Goal: Task Accomplishment & Management: Use online tool/utility

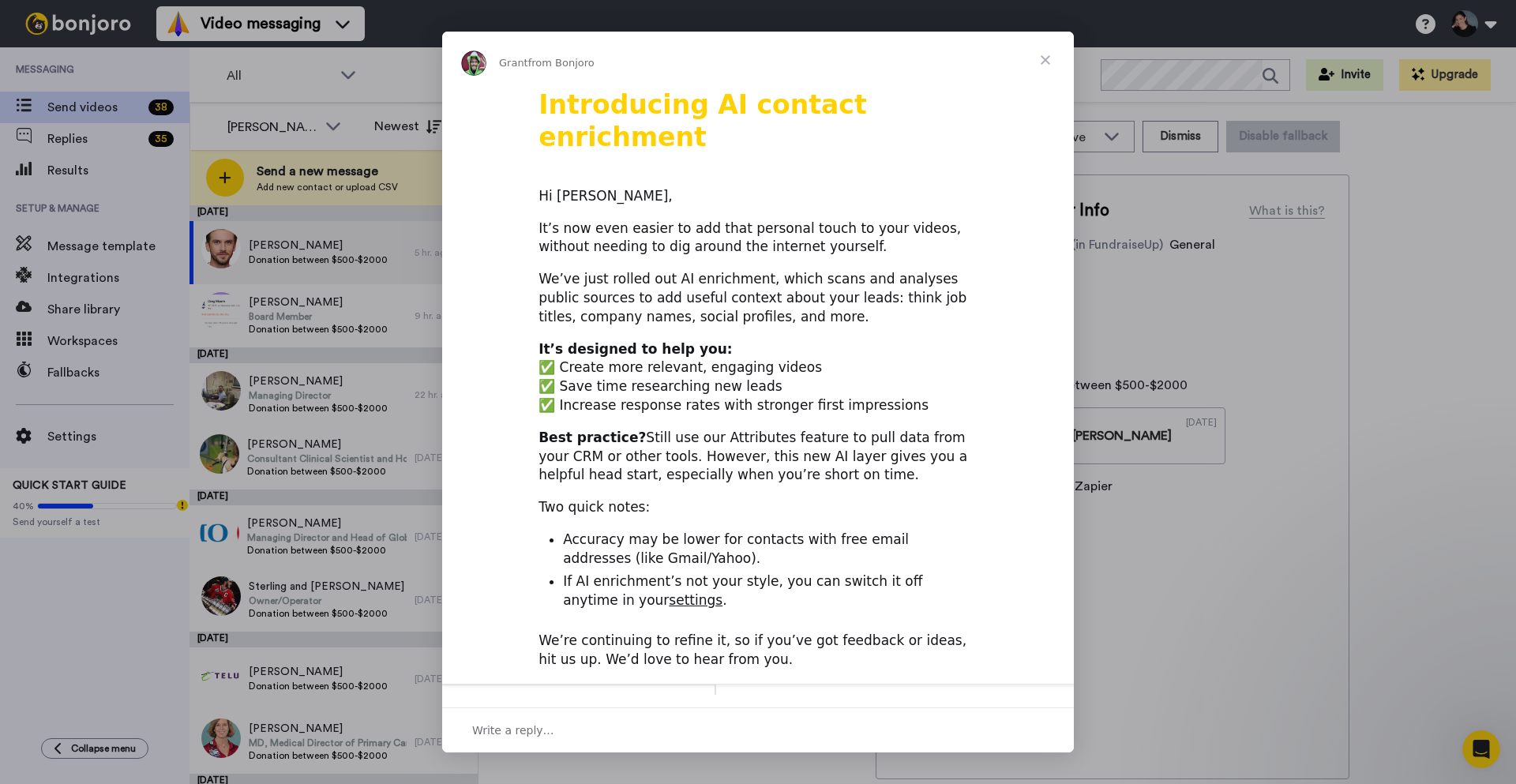
click at [1041, 61] on span "Close" at bounding box center [1045, 60] width 57 height 57
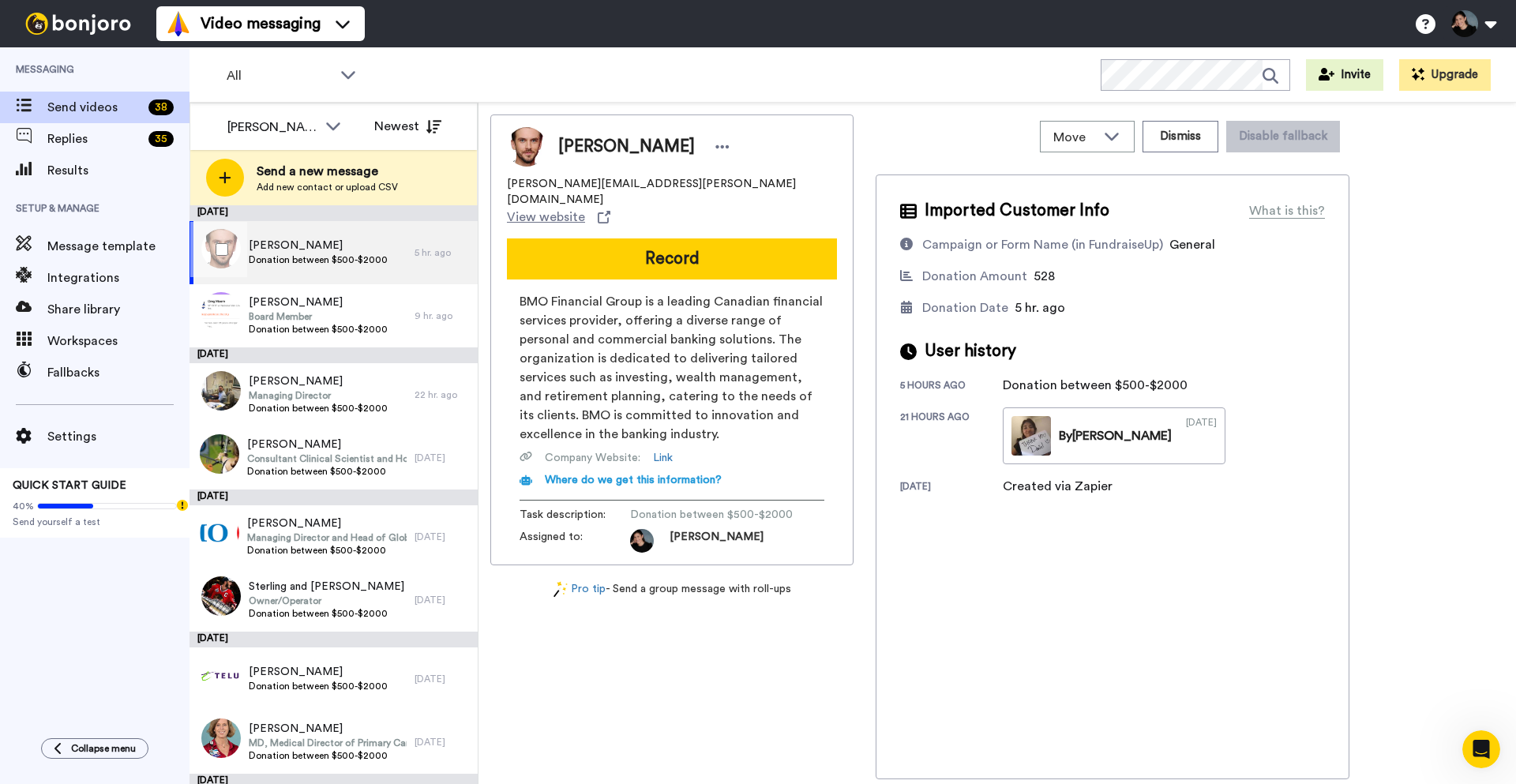
click at [381, 261] on span "Donation between $500-$2000" at bounding box center [318, 260] width 139 height 12
click at [308, 79] on span "All" at bounding box center [280, 75] width 106 height 19
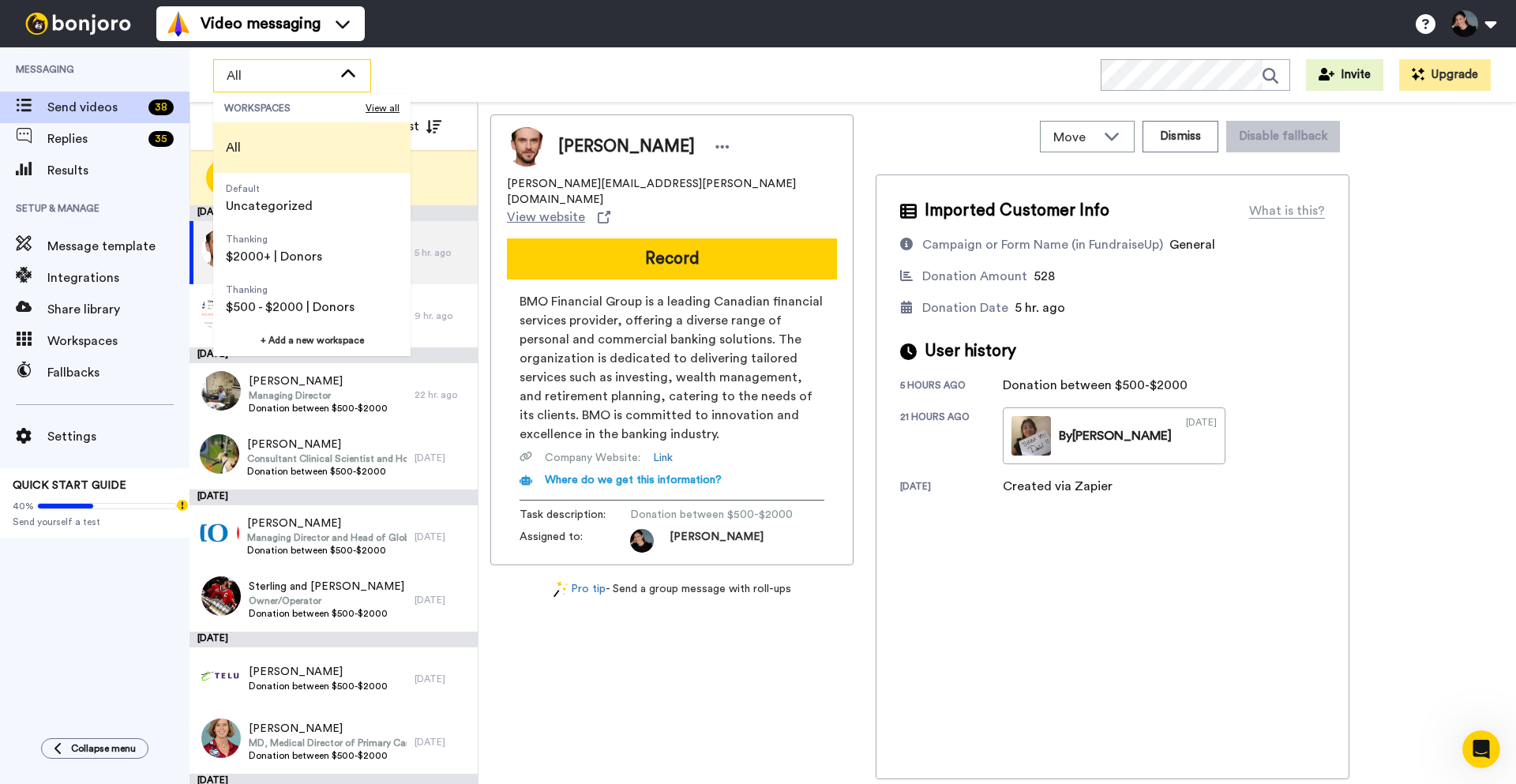
click at [287, 139] on li "All" at bounding box center [312, 147] width 198 height 50
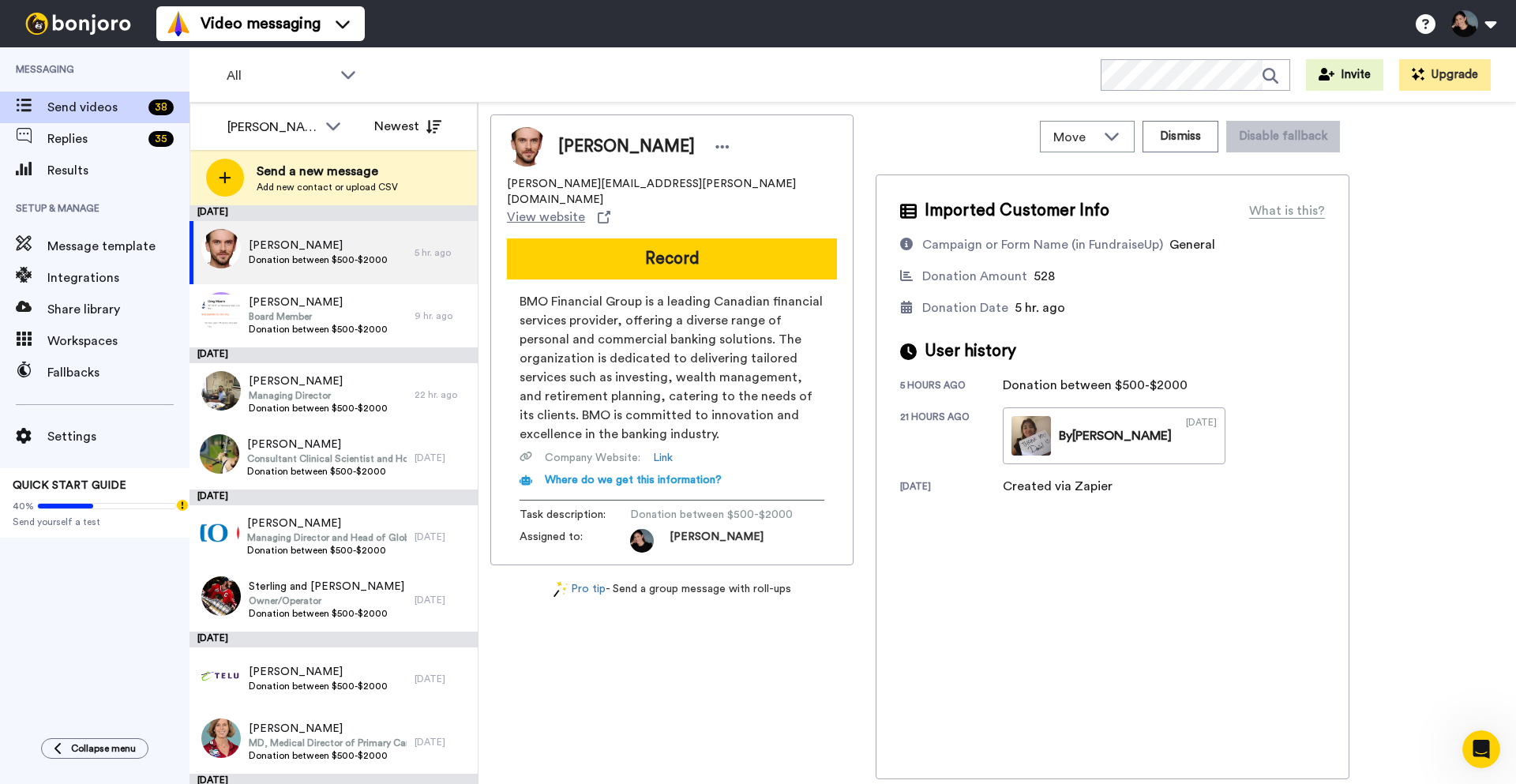
click at [1263, 282] on div "Donation Amount 528" at bounding box center [1112, 275] width 425 height 19
drag, startPoint x: 636, startPoint y: 184, endPoint x: 506, endPoint y: 186, distance: 130.0
click at [508, 188] on div "[PERSON_NAME][EMAIL_ADDRESS][PERSON_NAME][DOMAIN_NAME] View website" at bounding box center [672, 200] width 330 height 50
copy span "[PERSON_NAME][EMAIL_ADDRESS][PERSON_NAME][DOMAIN_NAME]"
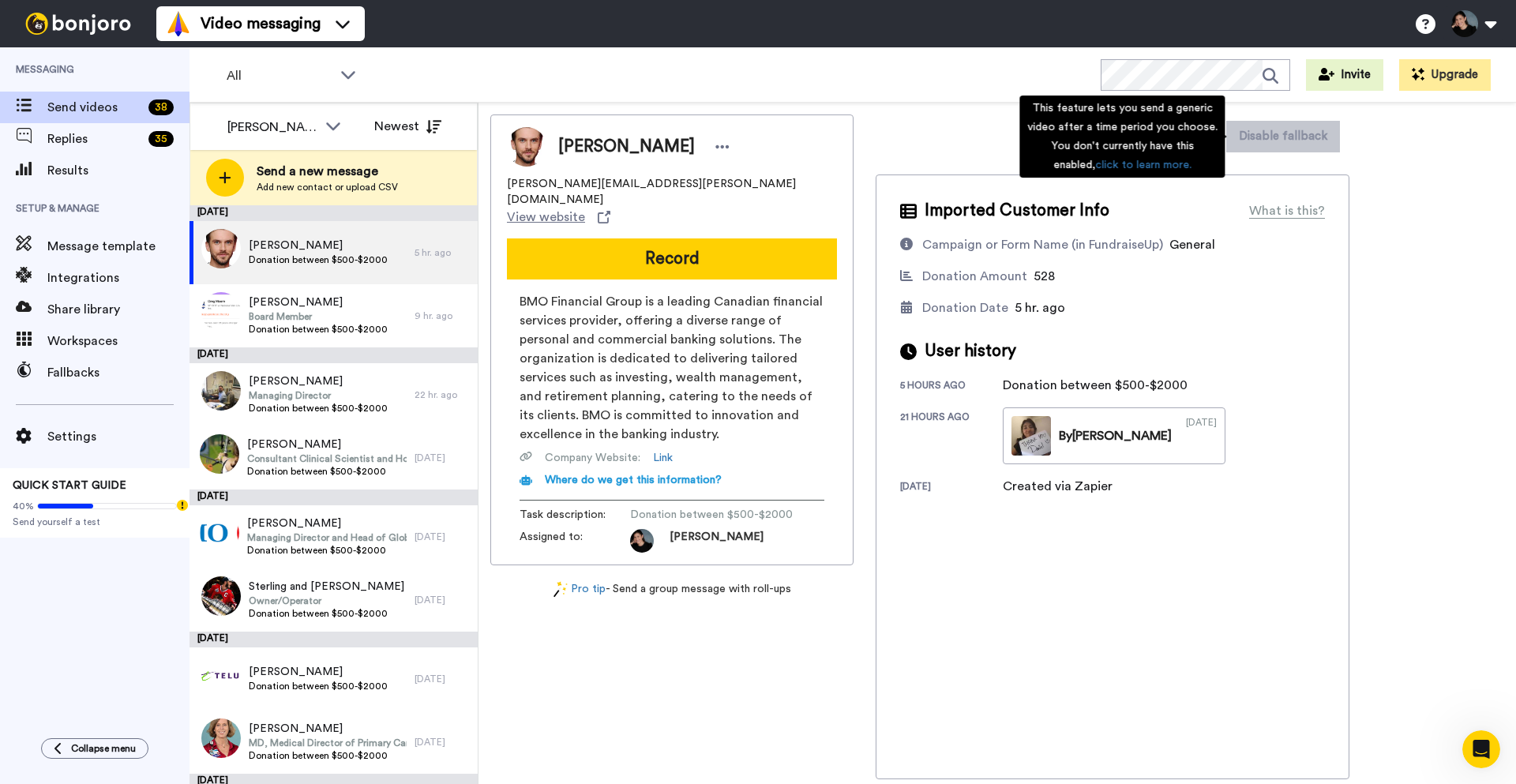
drag, startPoint x: 1230, startPoint y: 133, endPoint x: 1195, endPoint y: 143, distance: 36.4
click at [1195, 143] on div "This feature lets you send a generic video after a time period you choose. You …" at bounding box center [1121, 136] width 205 height 82
click at [1248, 207] on div "Imported Customer Info What is this?" at bounding box center [1112, 210] width 425 height 24
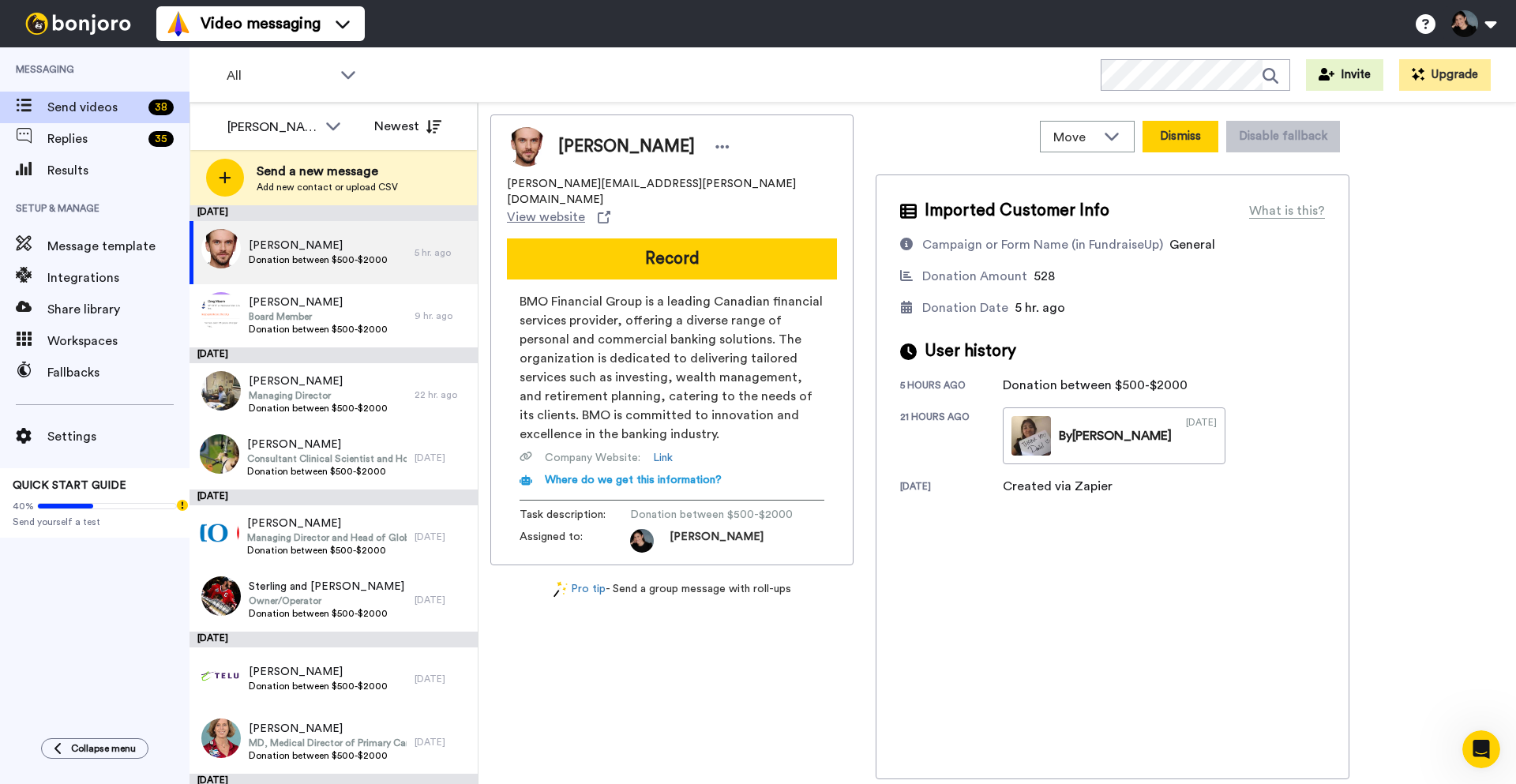
click at [1189, 145] on button "Dismiss" at bounding box center [1180, 137] width 76 height 32
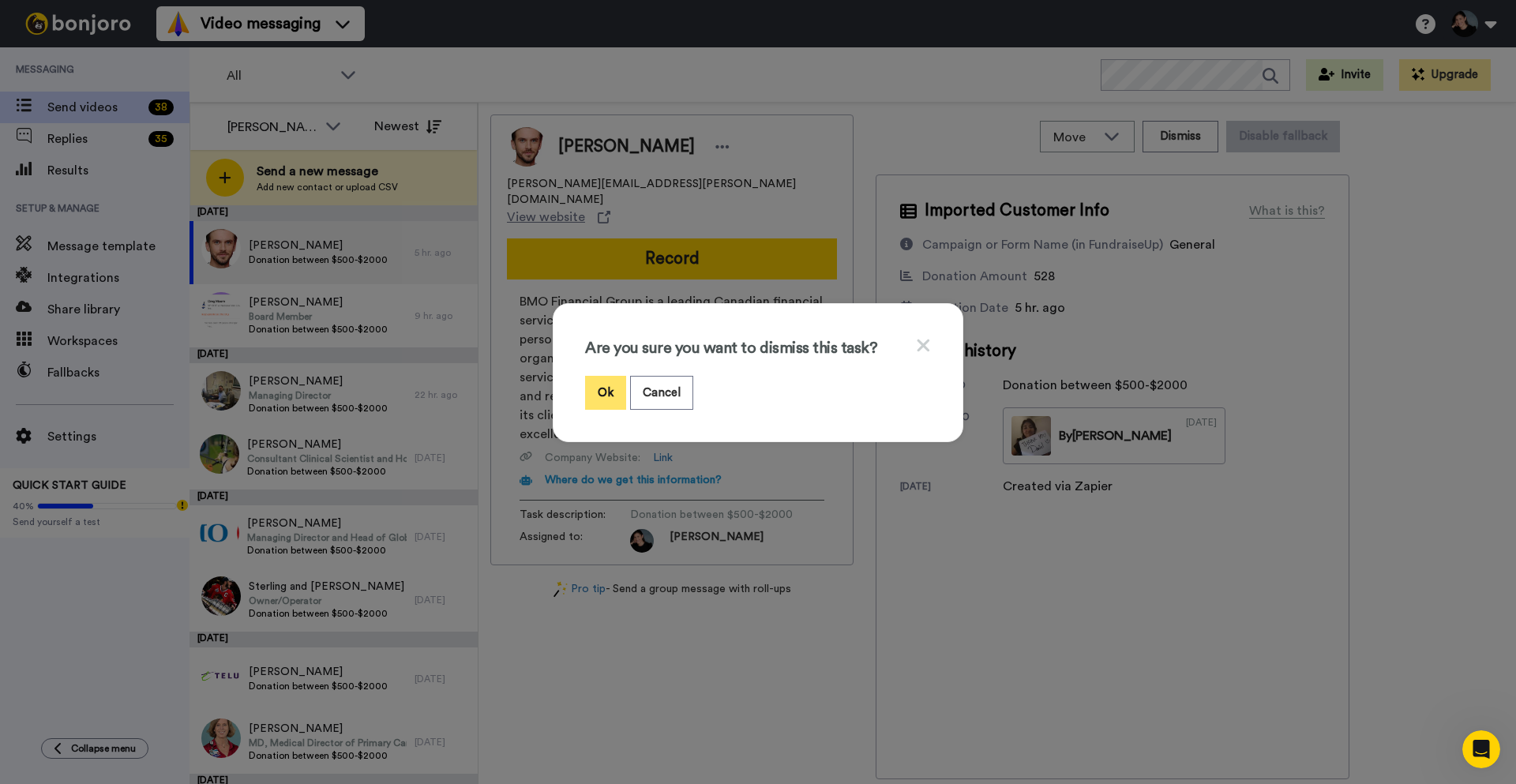
click at [602, 397] on button "Ok" at bounding box center [606, 393] width 41 height 34
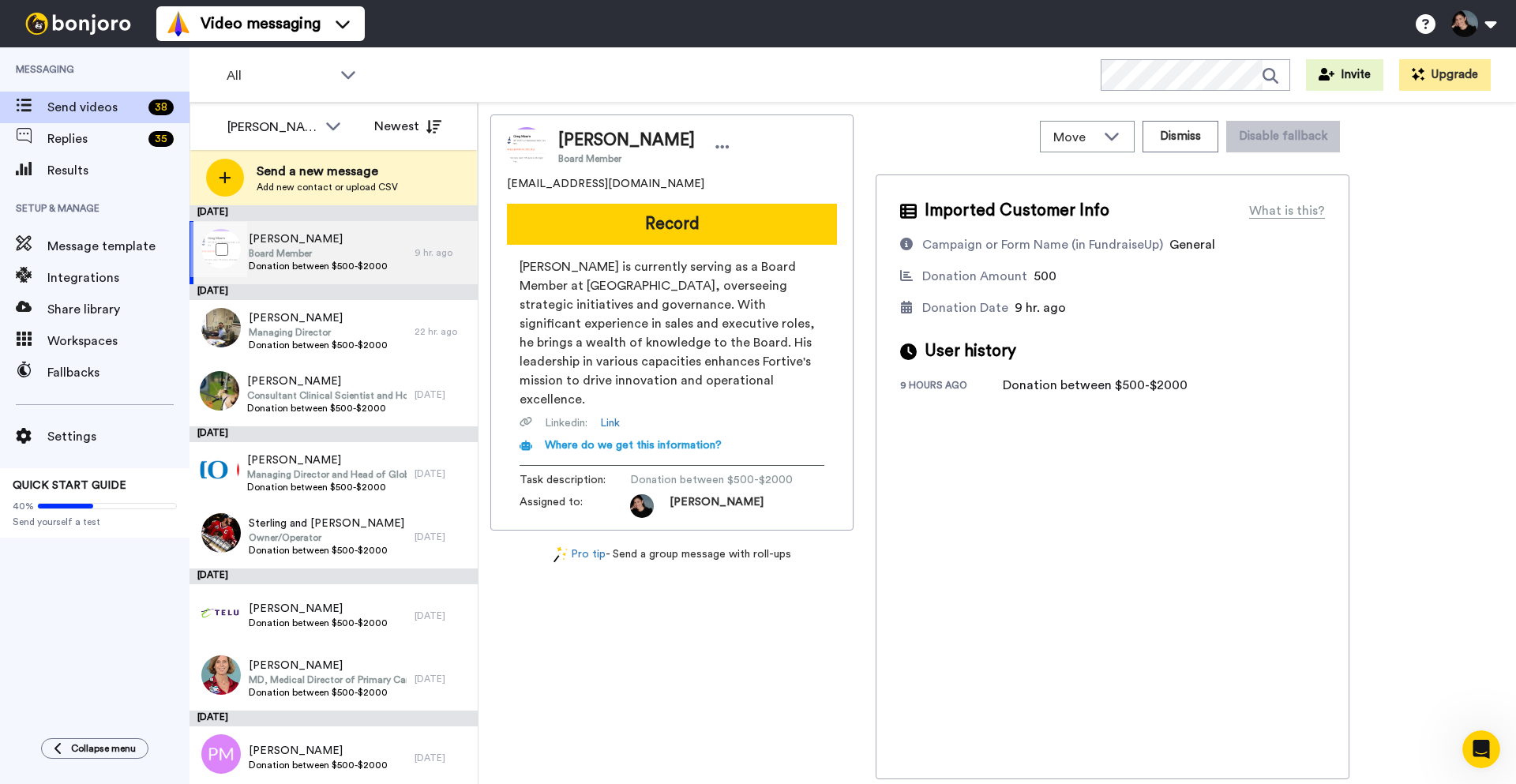
click at [343, 263] on span "Donation between $500-$2000" at bounding box center [318, 266] width 139 height 12
click at [764, 607] on div "[PERSON_NAME] Board Member [EMAIL_ADDRESS][DOMAIN_NAME] Record [PERSON_NAME] is…" at bounding box center [671, 447] width 363 height 665
click at [331, 260] on span "Donation between $500-$2000" at bounding box center [318, 266] width 139 height 12
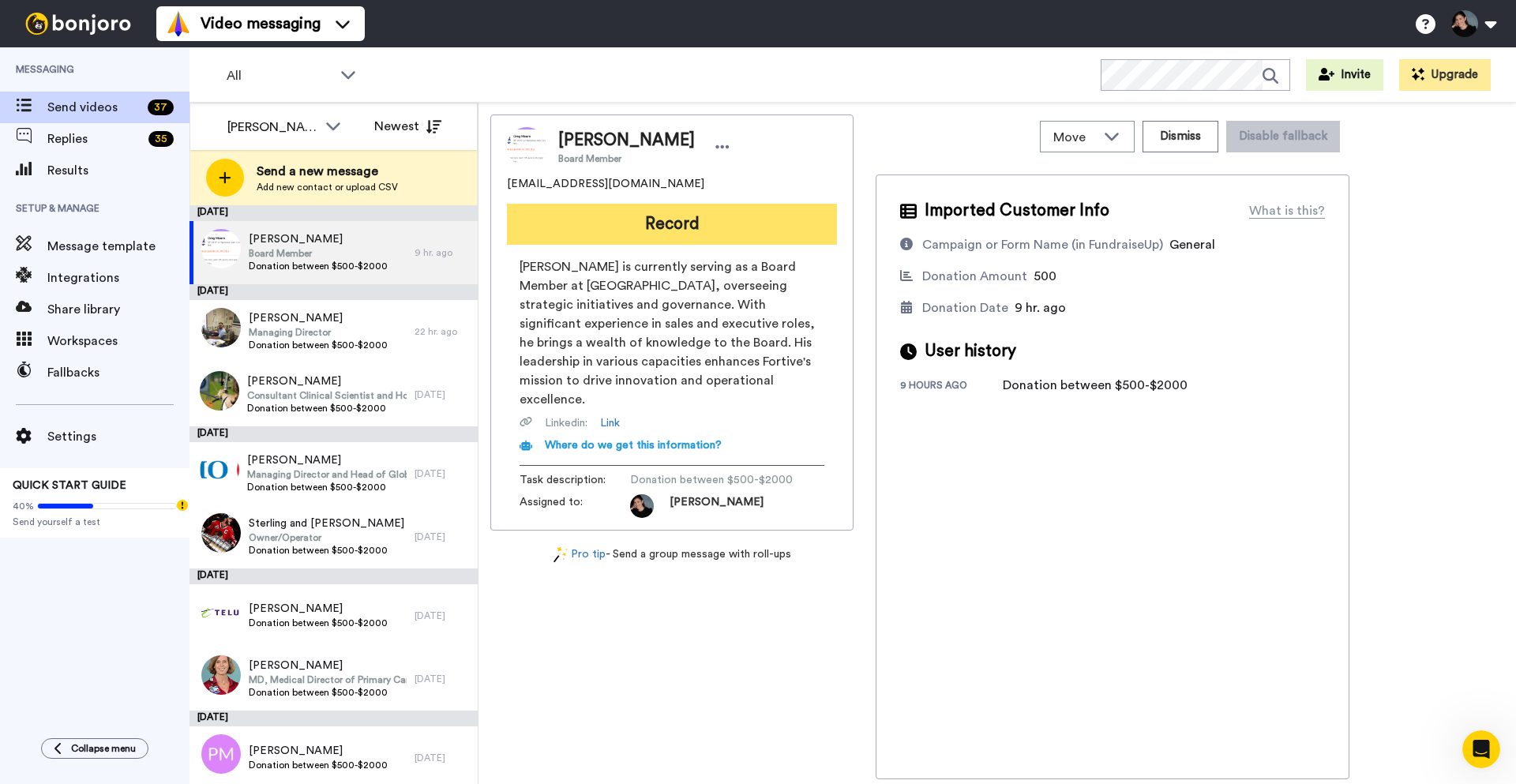
click at [637, 230] on button "Record" at bounding box center [672, 224] width 330 height 41
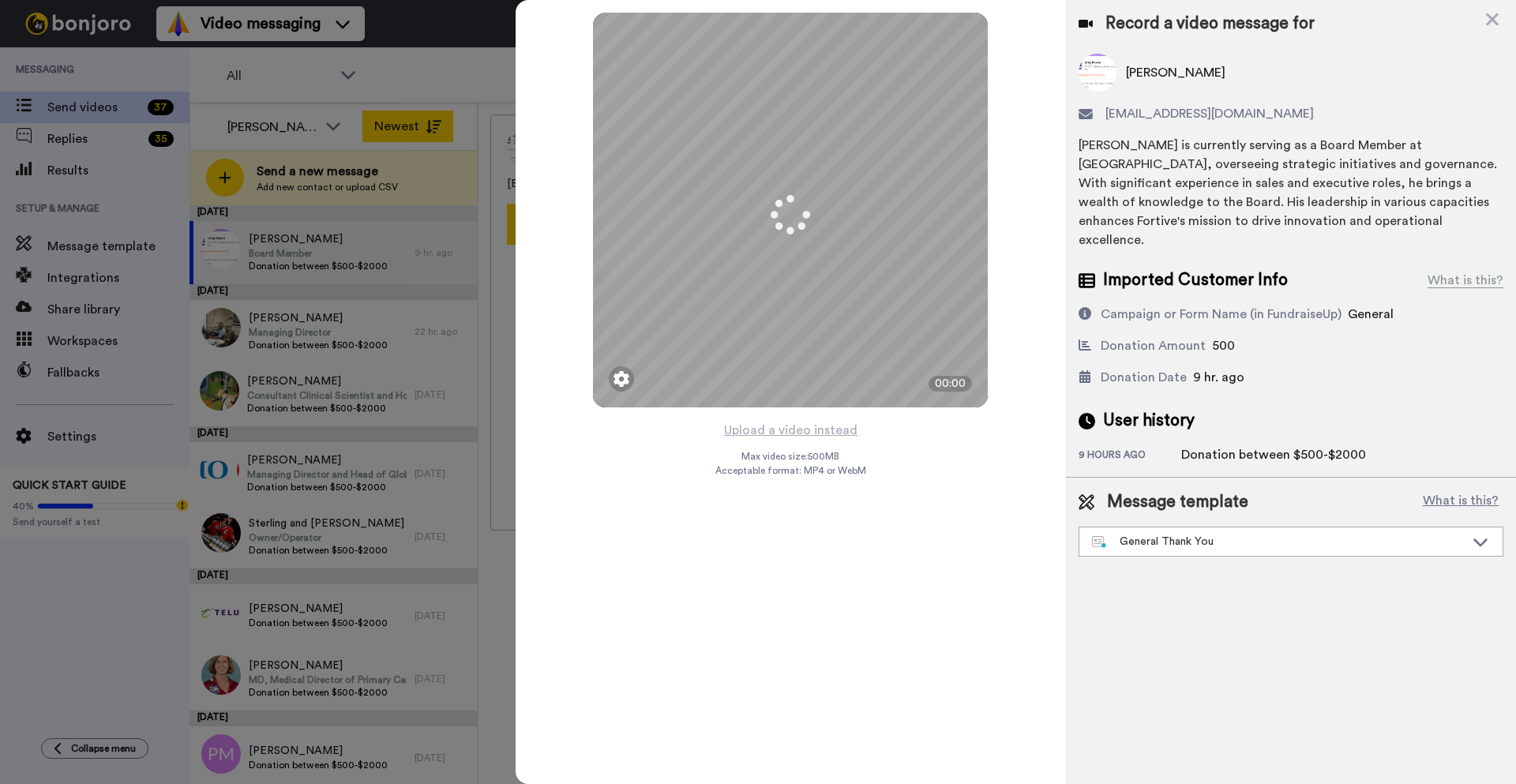
click at [1493, 22] on icon at bounding box center [1492, 19] width 16 height 19
click at [1493, 19] on button at bounding box center [1473, 23] width 60 height 34
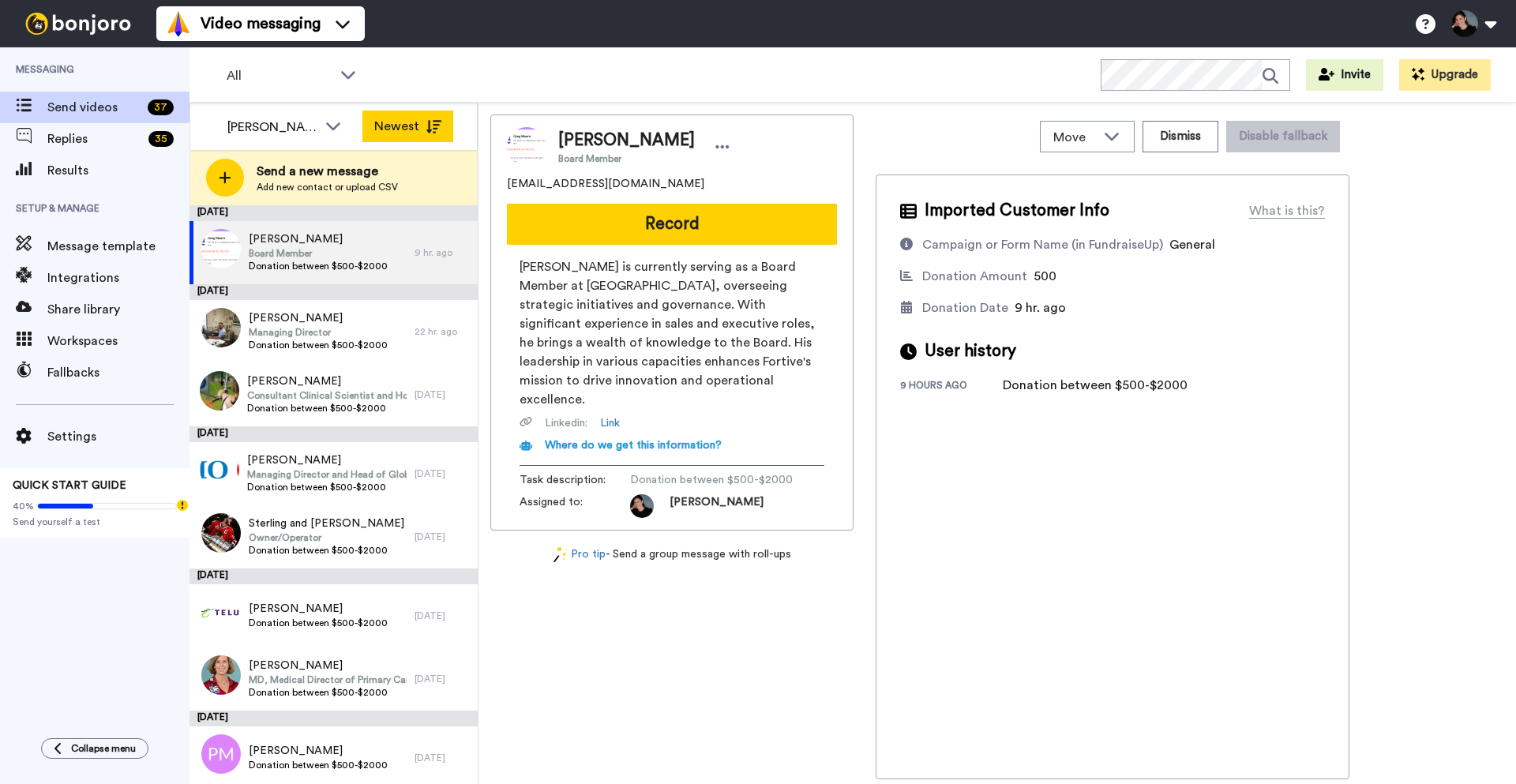
click at [380, 133] on button "Newest" at bounding box center [407, 126] width 91 height 32
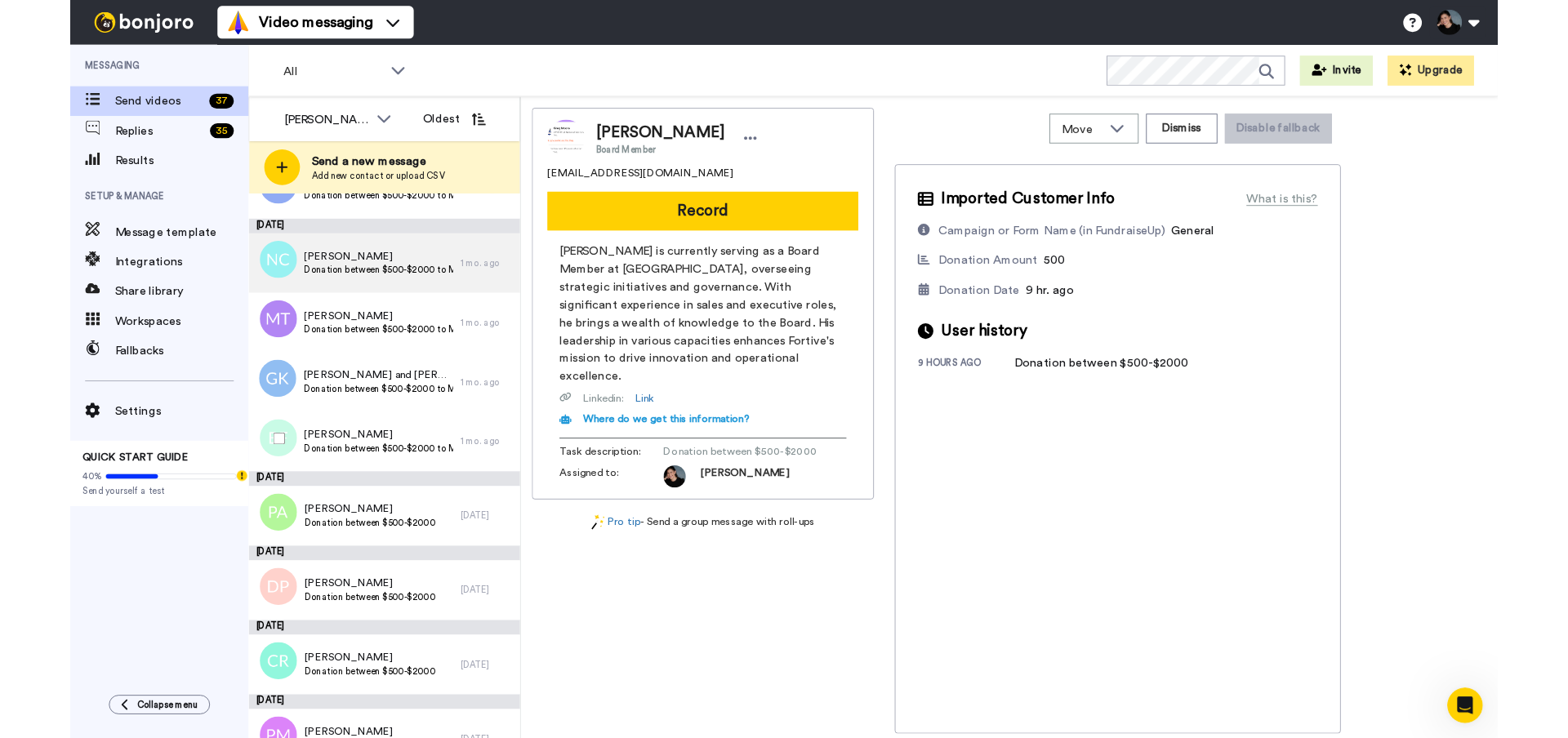
scroll to position [2129, 0]
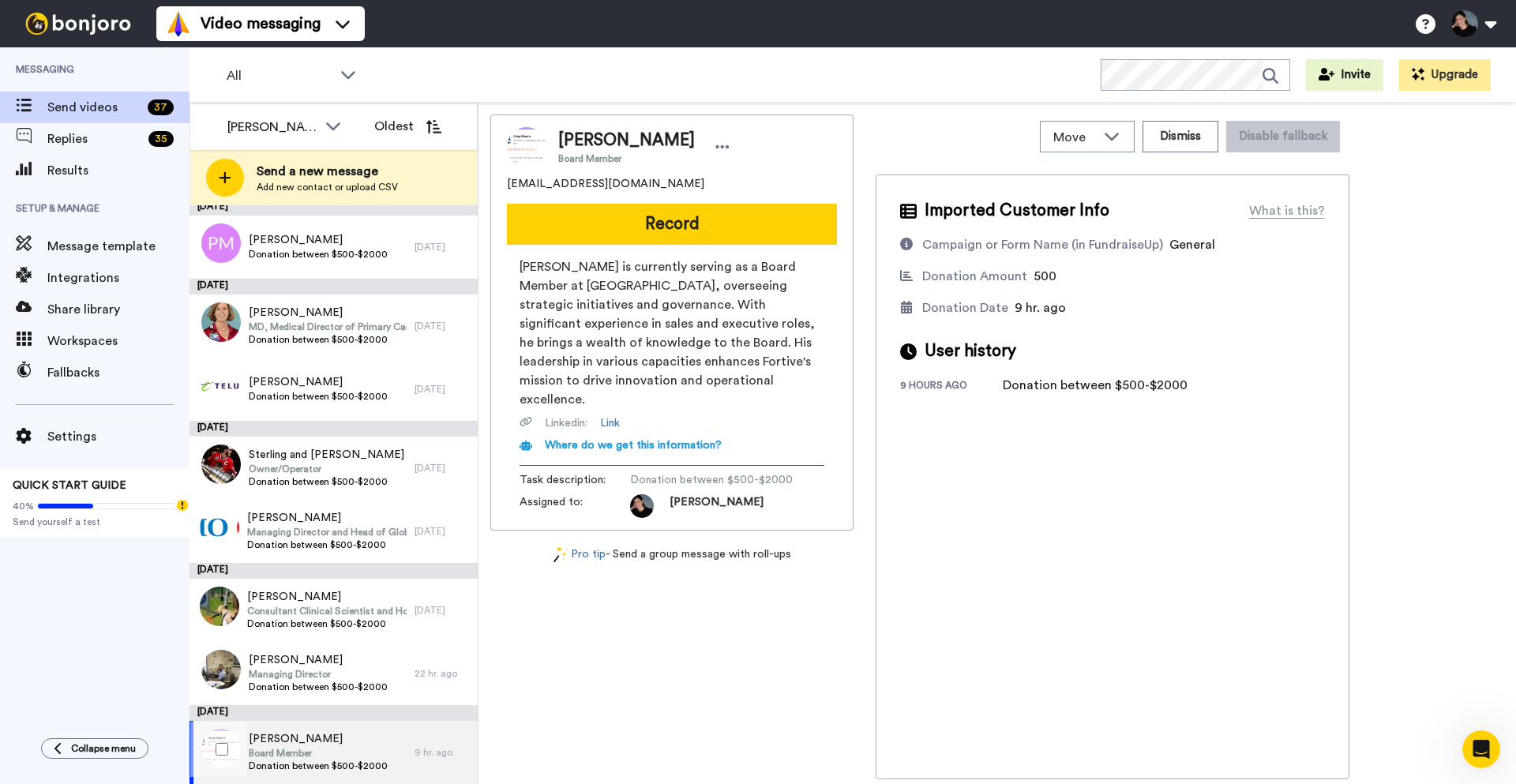
click at [333, 766] on span "Donation between $500-$2000" at bounding box center [318, 765] width 139 height 12
drag, startPoint x: 736, startPoint y: 221, endPoint x: 795, endPoint y: 213, distance: 59.5
click at [736, 221] on button "Record" at bounding box center [672, 224] width 330 height 41
